Goal: Transaction & Acquisition: Purchase product/service

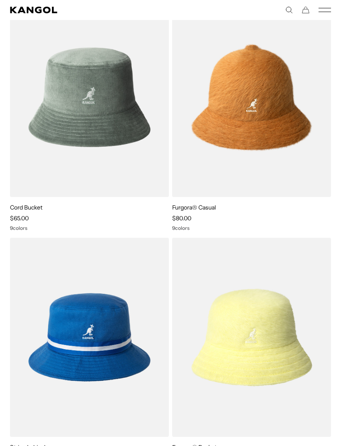
click at [0, 0] on img at bounding box center [0, 0] width 0 height 0
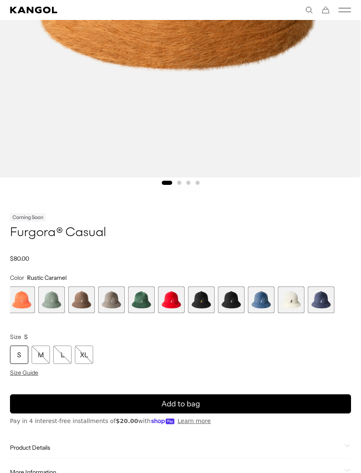
click at [294, 298] on span "11 of 12" at bounding box center [291, 299] width 27 height 27
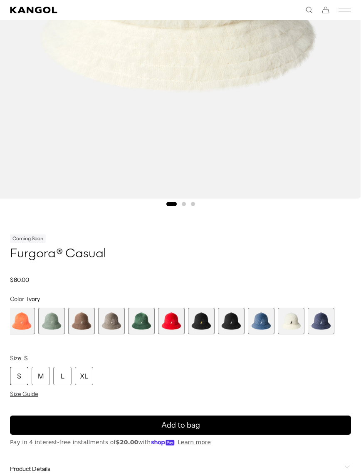
scroll to position [332, 0]
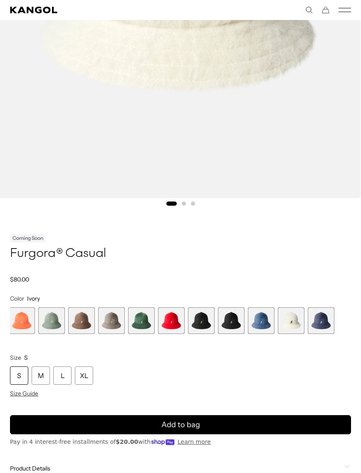
click at [37, 376] on div "M" at bounding box center [41, 375] width 18 height 18
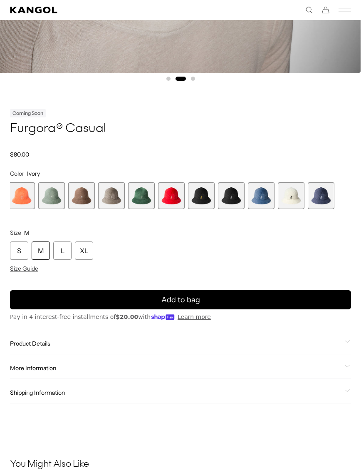
scroll to position [0, 171]
click at [277, 294] on button "Add to bag" at bounding box center [180, 299] width 341 height 19
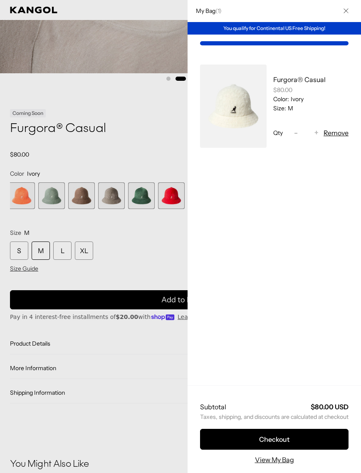
scroll to position [0, 0]
click at [315, 449] on button "Checkout" at bounding box center [274, 439] width 149 height 21
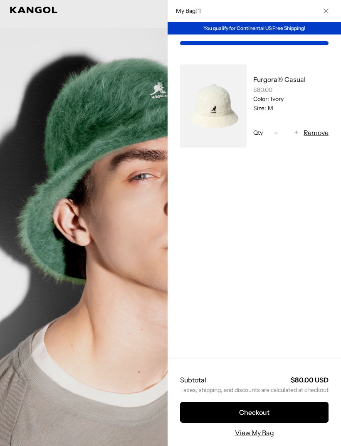
scroll to position [0, 171]
click at [220, 88] on link "My Bag" at bounding box center [213, 105] width 67 height 83
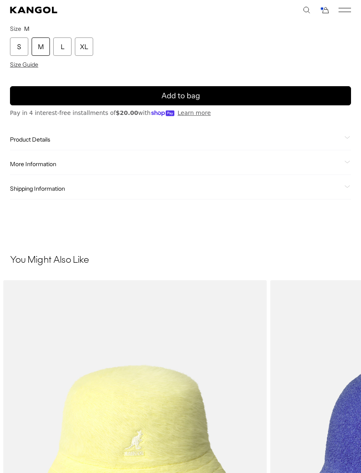
click at [28, 143] on span "Product Details" at bounding box center [175, 139] width 331 height 7
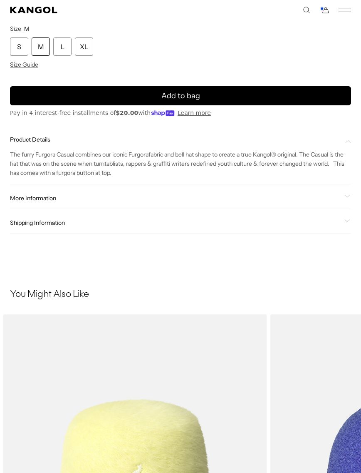
scroll to position [0, 171]
click at [42, 199] on span "More Information" at bounding box center [175, 197] width 331 height 7
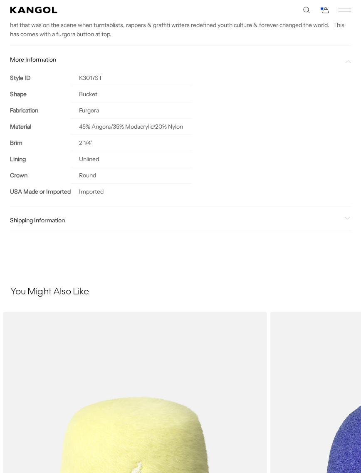
scroll to position [803, 0]
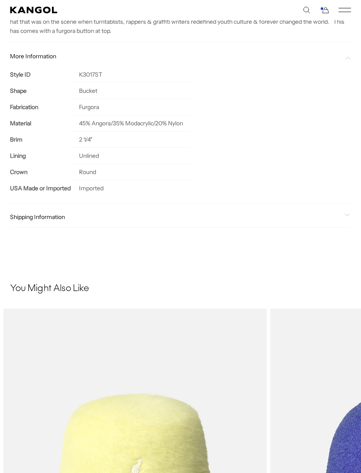
click at [61, 216] on span "Shipping Information" at bounding box center [175, 216] width 331 height 7
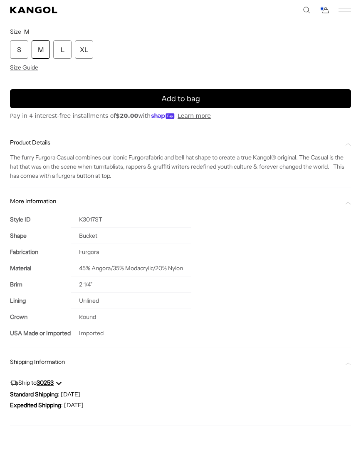
scroll to position [0, 0]
